Goal: Transaction & Acquisition: Purchase product/service

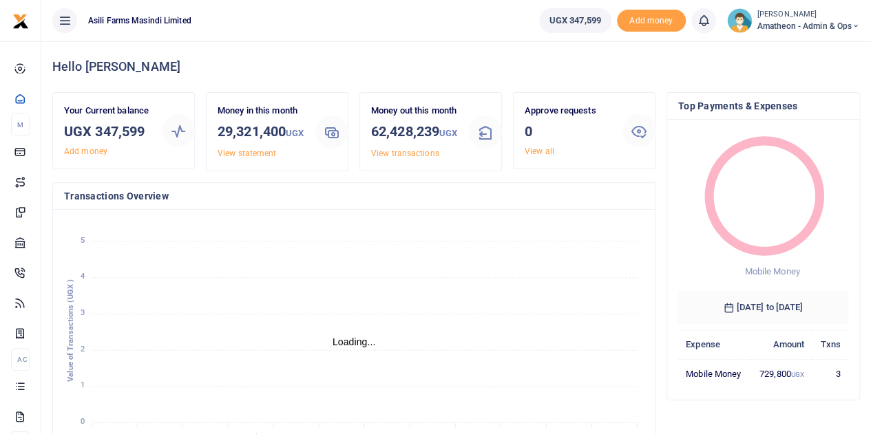
scroll to position [11, 11]
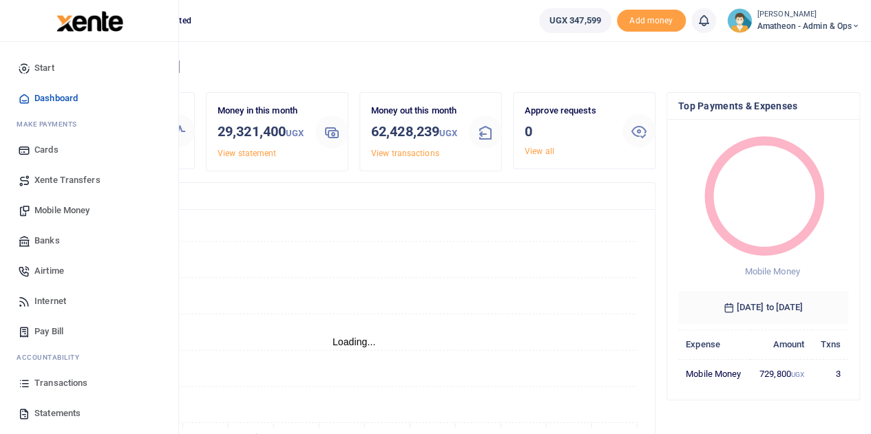
click at [46, 210] on span "Mobile Money" at bounding box center [61, 211] width 55 height 14
click at [64, 210] on span "Mobile Money" at bounding box center [61, 211] width 55 height 14
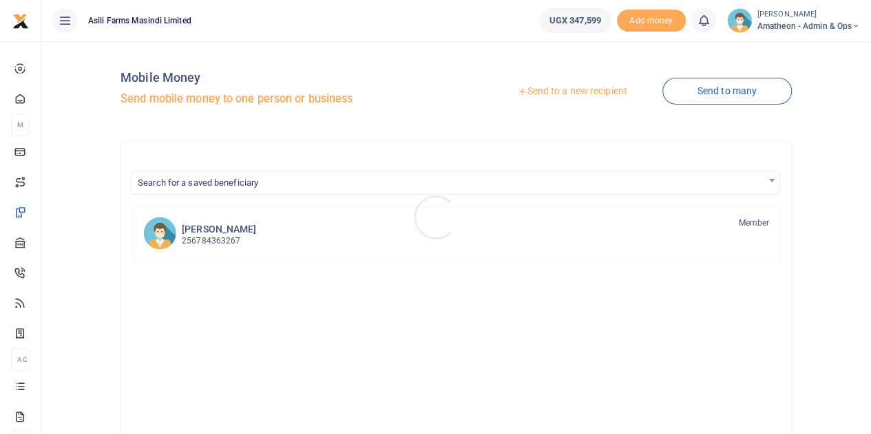
click at [566, 90] on div at bounding box center [435, 217] width 871 height 434
click at [566, 90] on link "Send to a new recipient" at bounding box center [572, 91] width 180 height 25
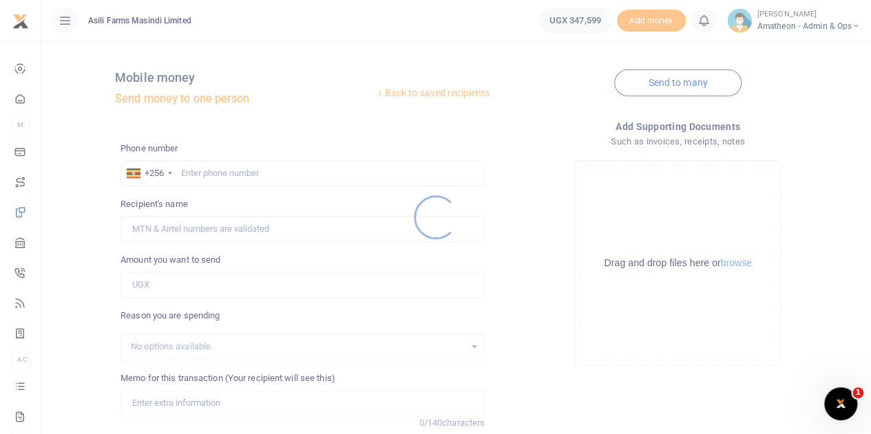
click at [731, 263] on div at bounding box center [435, 217] width 871 height 434
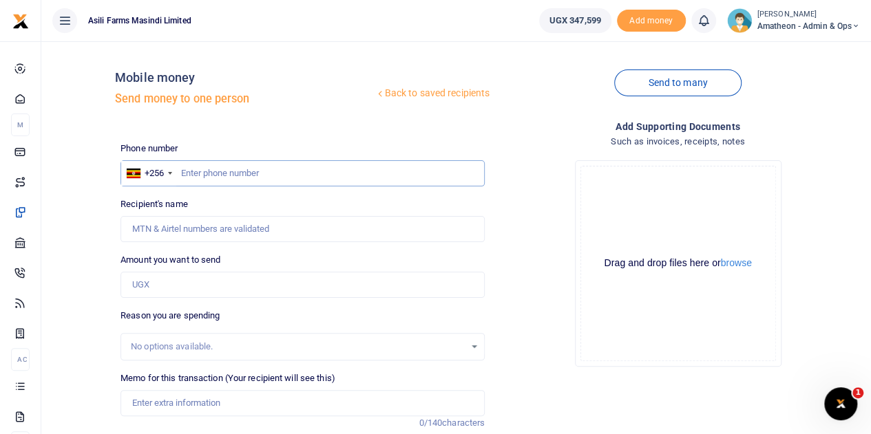
click at [250, 172] on input "text" at bounding box center [302, 173] width 364 height 26
type input "779679369"
type input "[PERSON_NAME]"
type input "779679369"
click at [183, 284] on input "Amount you want to send" at bounding box center [302, 285] width 364 height 26
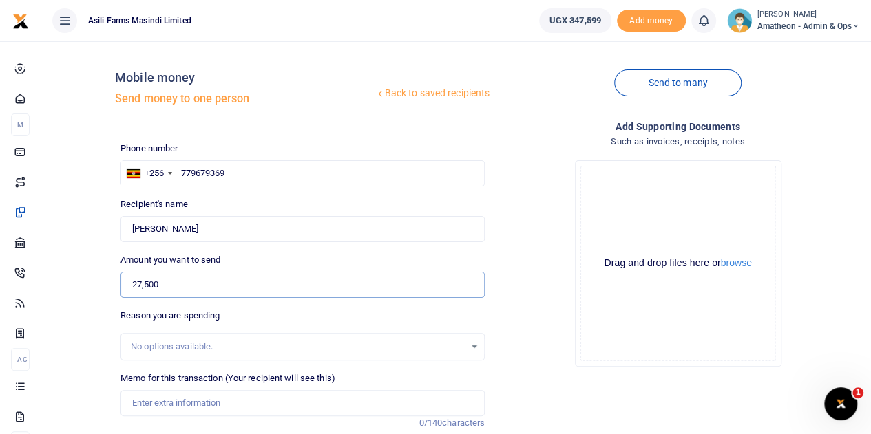
scroll to position [69, 0]
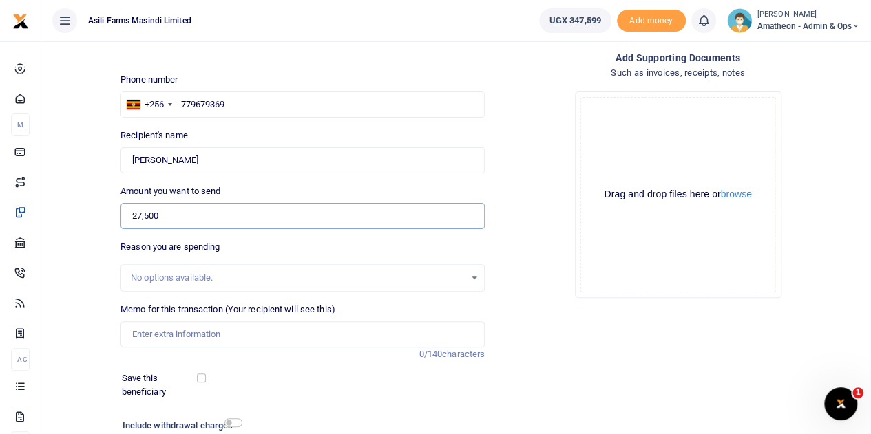
type input "27,500"
click at [168, 337] on input "Memo for this transaction (Your recipient will see this)" at bounding box center [302, 334] width 364 height 26
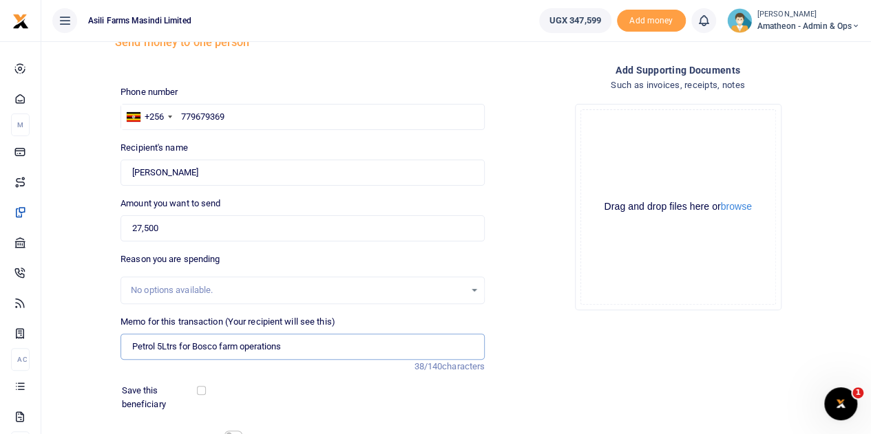
scroll to position [173, 0]
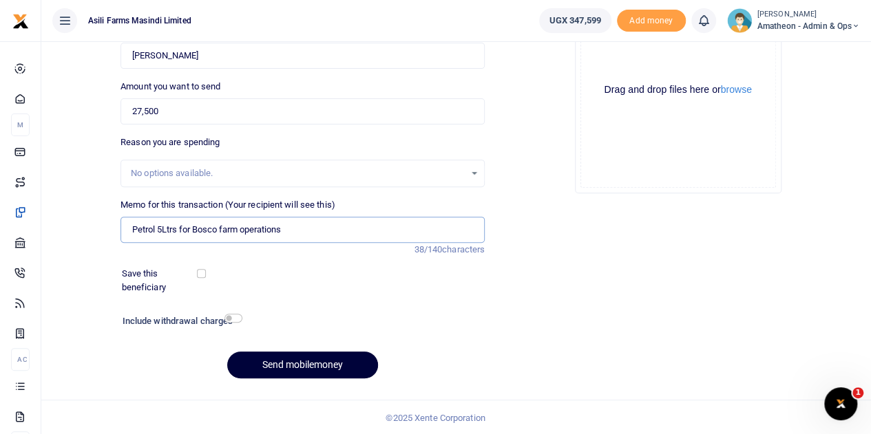
type input "Petrol 5Ltrs for Bosco farm operations"
click at [314, 365] on button "Send mobilemoney" at bounding box center [302, 365] width 151 height 27
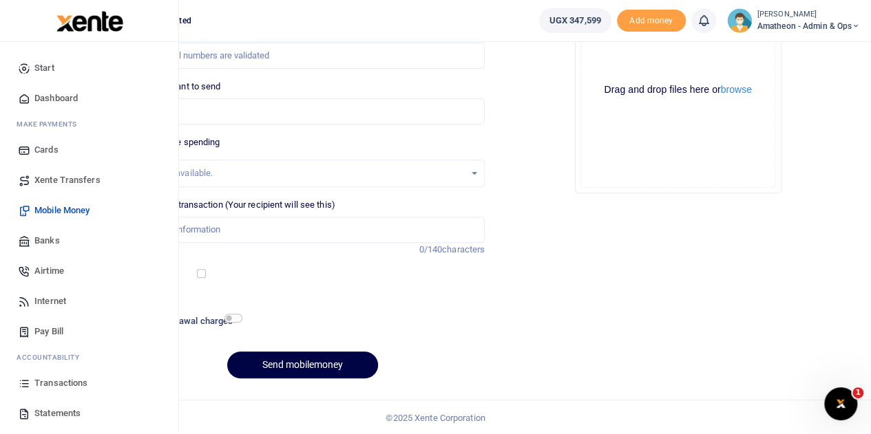
click at [45, 385] on span "Transactions" at bounding box center [60, 383] width 53 height 14
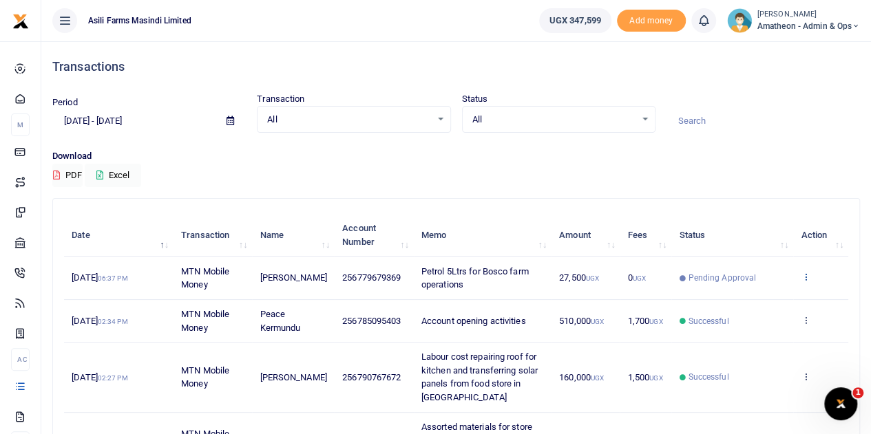
click at [807, 275] on icon at bounding box center [804, 277] width 9 height 10
click at [760, 295] on link "View details" at bounding box center [755, 300] width 109 height 19
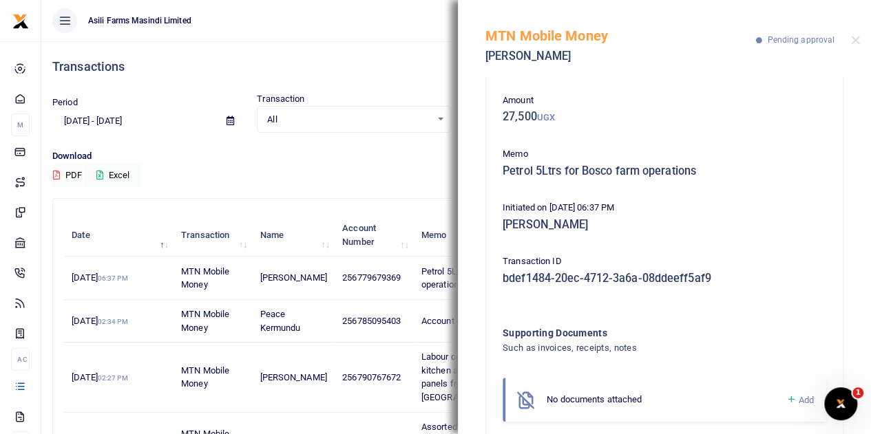
scroll to position [88, 0]
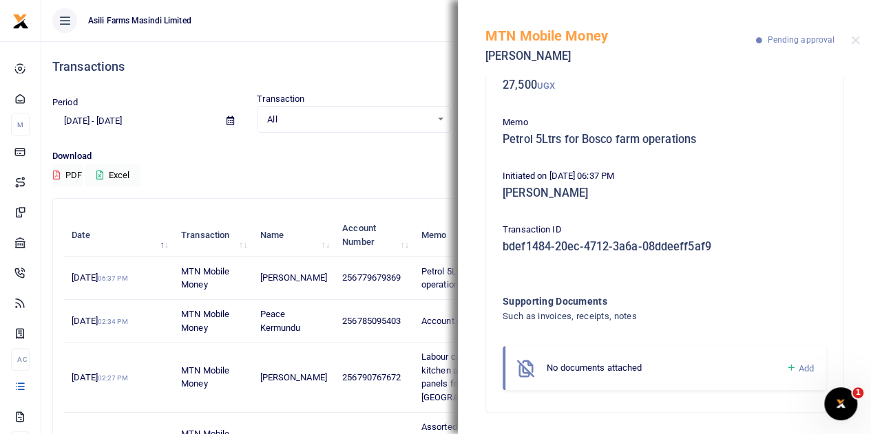
click at [800, 366] on span "Add" at bounding box center [805, 368] width 15 height 10
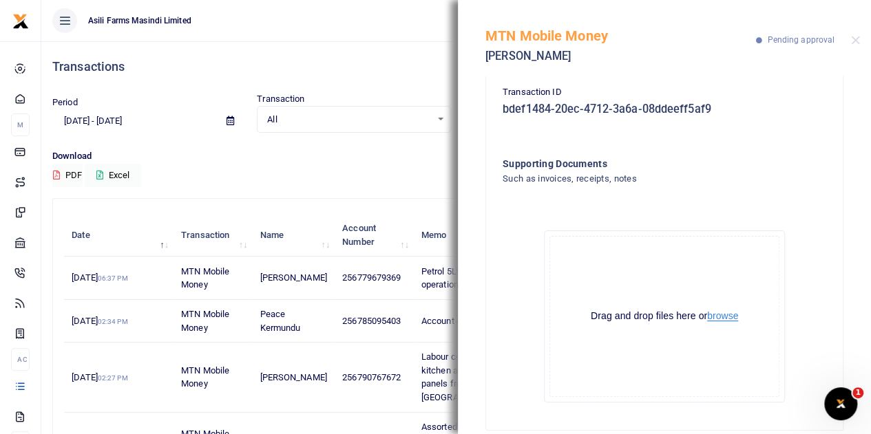
click at [712, 315] on button "browse" at bounding box center [722, 316] width 31 height 10
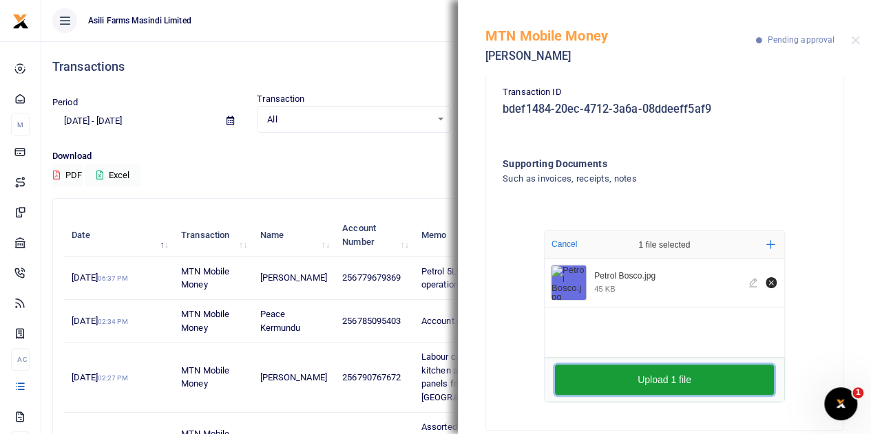
click at [665, 374] on button "Upload 1 file" at bounding box center [664, 380] width 219 height 30
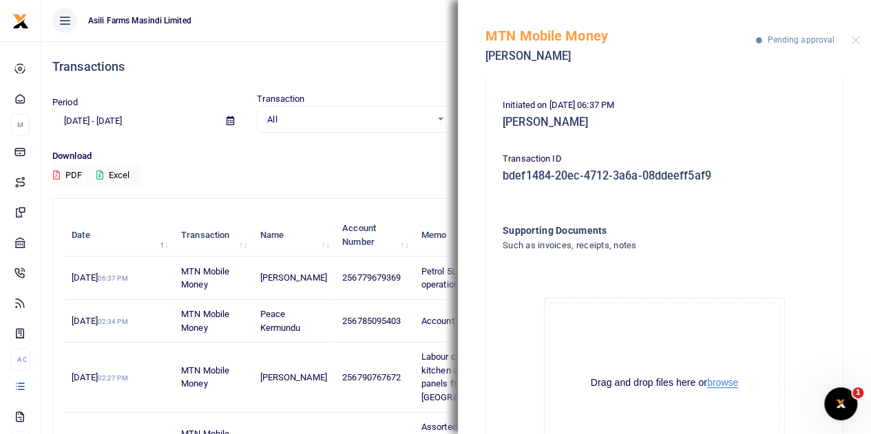
scroll to position [30, 0]
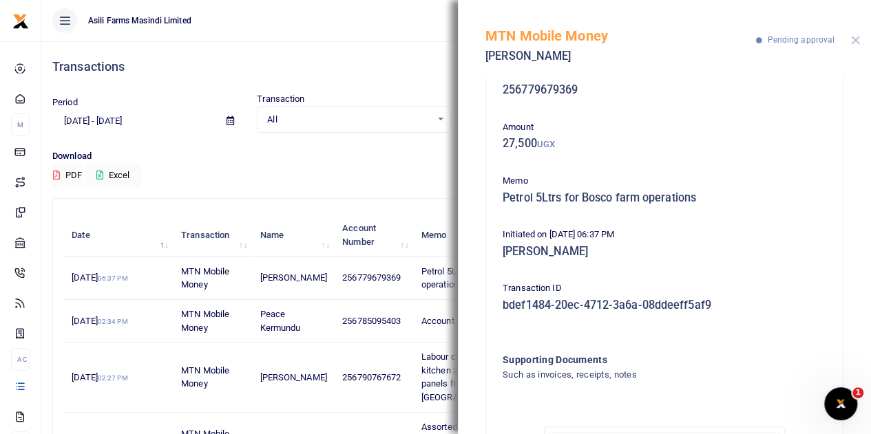
click at [856, 38] on button "Close" at bounding box center [855, 40] width 9 height 9
